Goal: Task Accomplishment & Management: Manage account settings

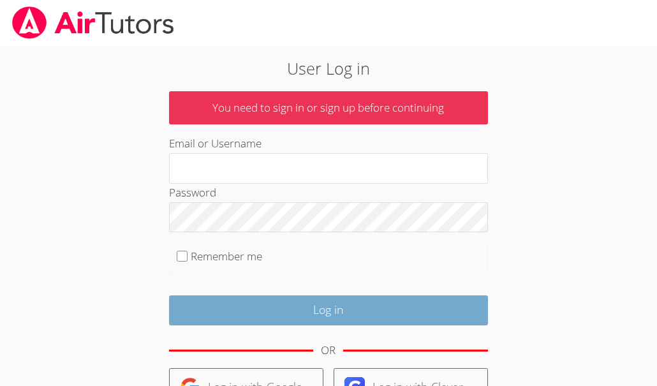
type input "[PERSON_NAME][EMAIL_ADDRESS][DOMAIN_NAME]"
click at [225, 304] on input "Log in" at bounding box center [328, 310] width 319 height 30
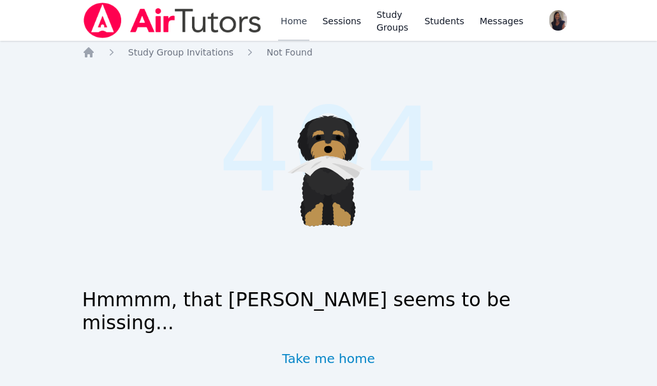
click at [300, 21] on link "Home" at bounding box center [293, 20] width 31 height 41
